Goal: Task Accomplishment & Management: Manage account settings

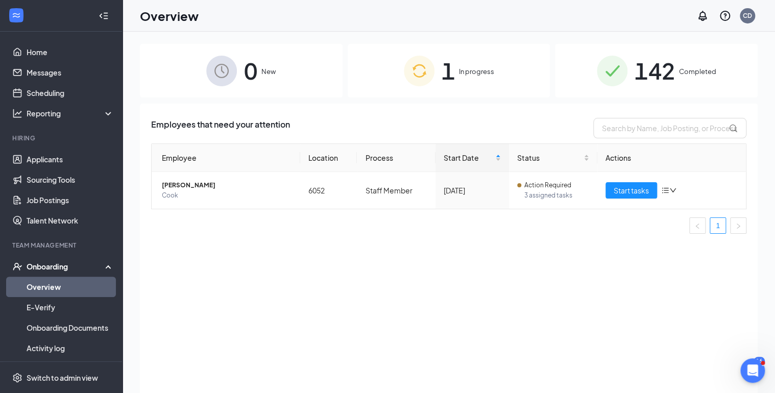
click at [472, 71] on span "In progress" at bounding box center [476, 71] width 35 height 10
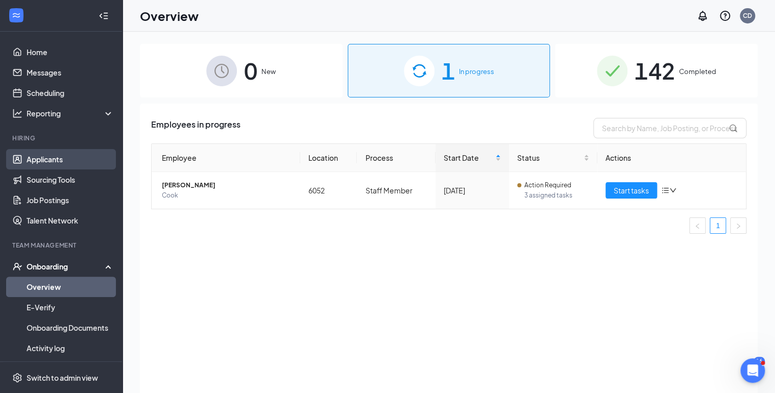
click at [63, 159] on link "Applicants" at bounding box center [70, 159] width 87 height 20
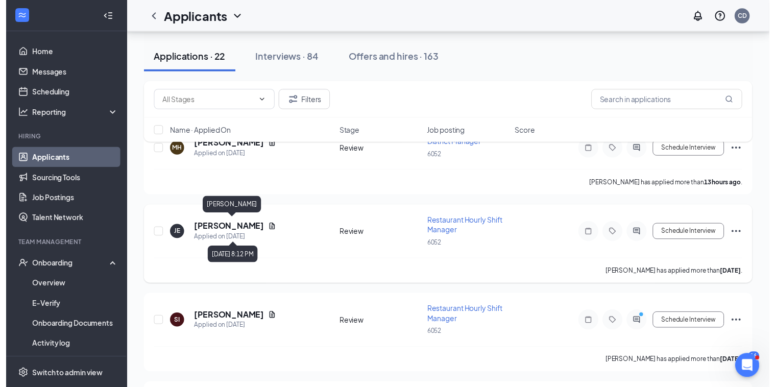
scroll to position [163, 0]
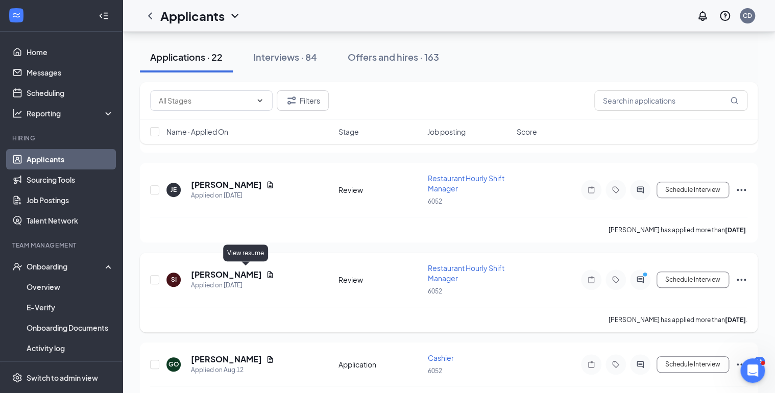
click at [268, 273] on icon "Document" at bounding box center [271, 274] width 6 height 7
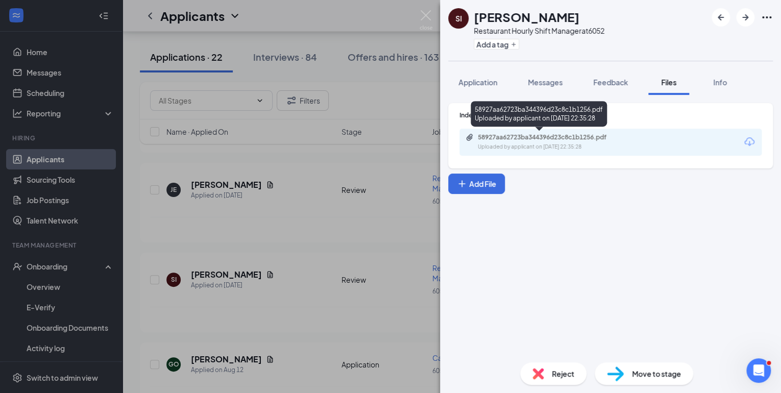
click at [573, 134] on div "58927aa62723ba344396d23c8c1b1256.pdf" at bounding box center [549, 137] width 143 height 8
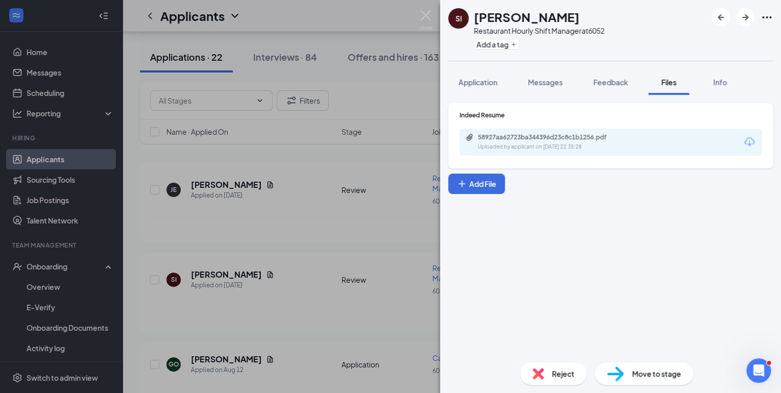
click at [315, 220] on div "SI [PERSON_NAME] Restaurant Hourly Shift Manager at 6052 Add a tag Application …" at bounding box center [390, 196] width 781 height 393
